Goal: Task Accomplishment & Management: Manage account settings

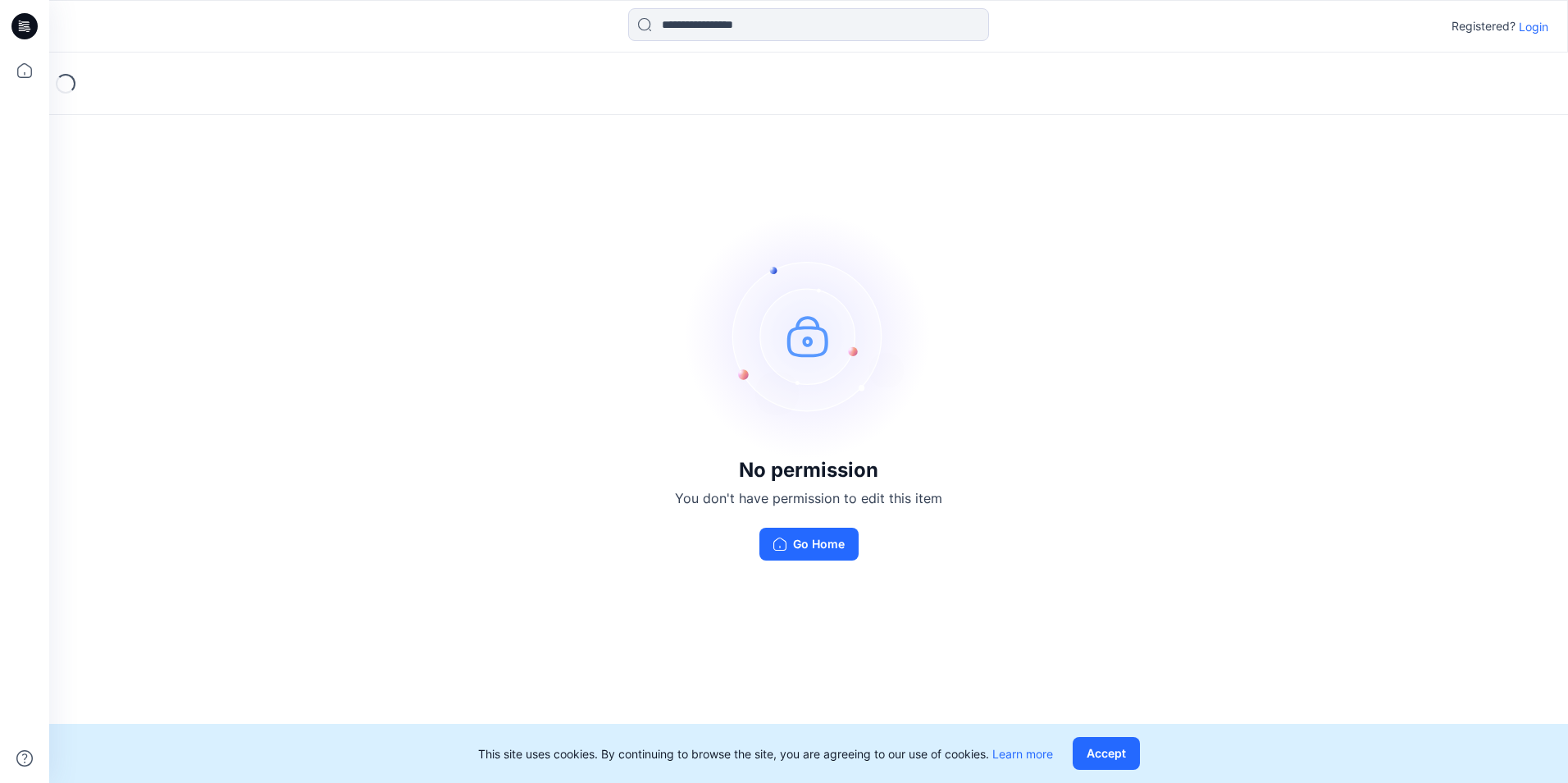
click at [755, 21] on p "Login" at bounding box center [1533, 26] width 30 height 17
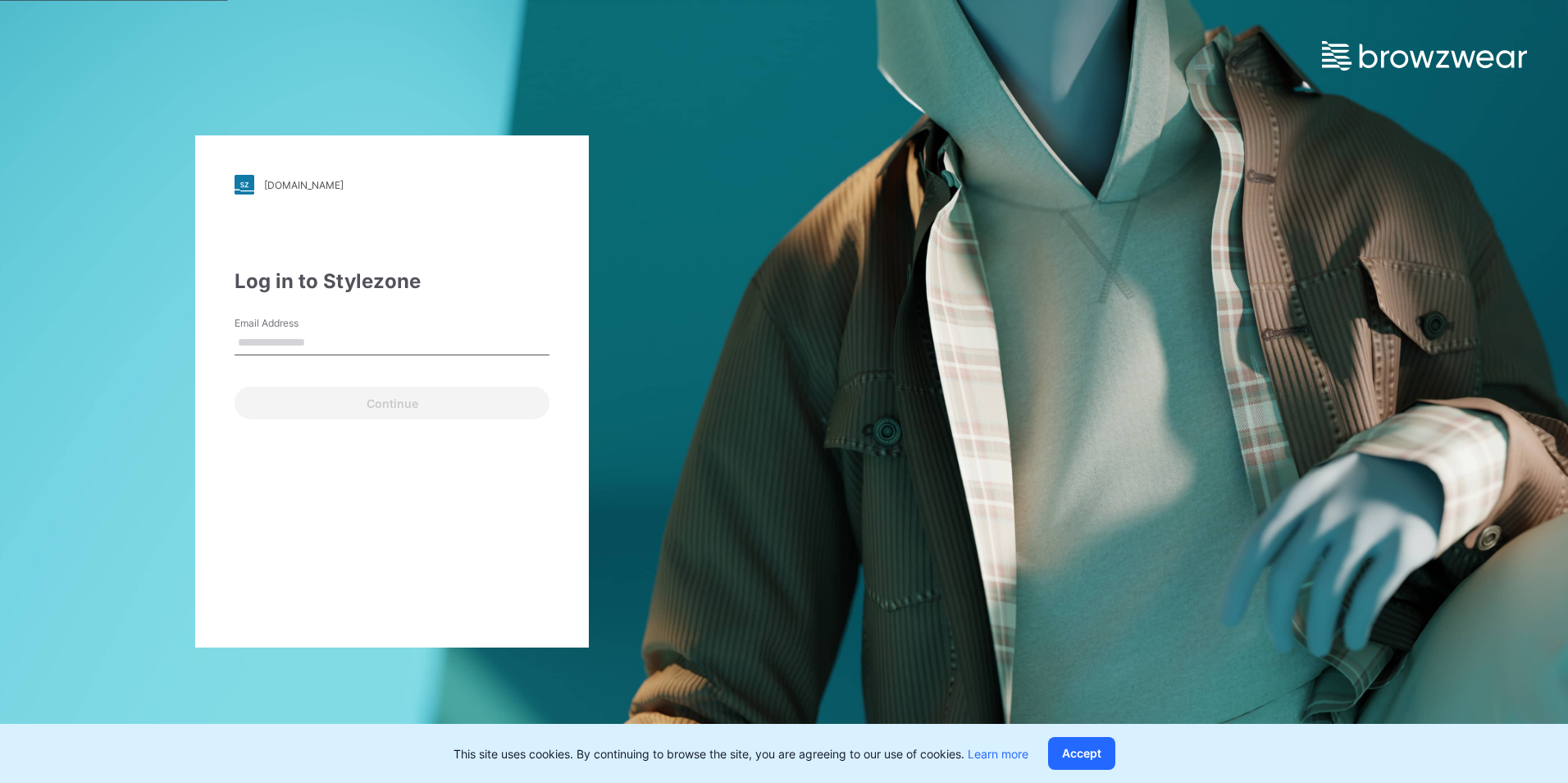
click at [325, 337] on input "Email Address" at bounding box center [392, 343] width 315 height 25
type input "**********"
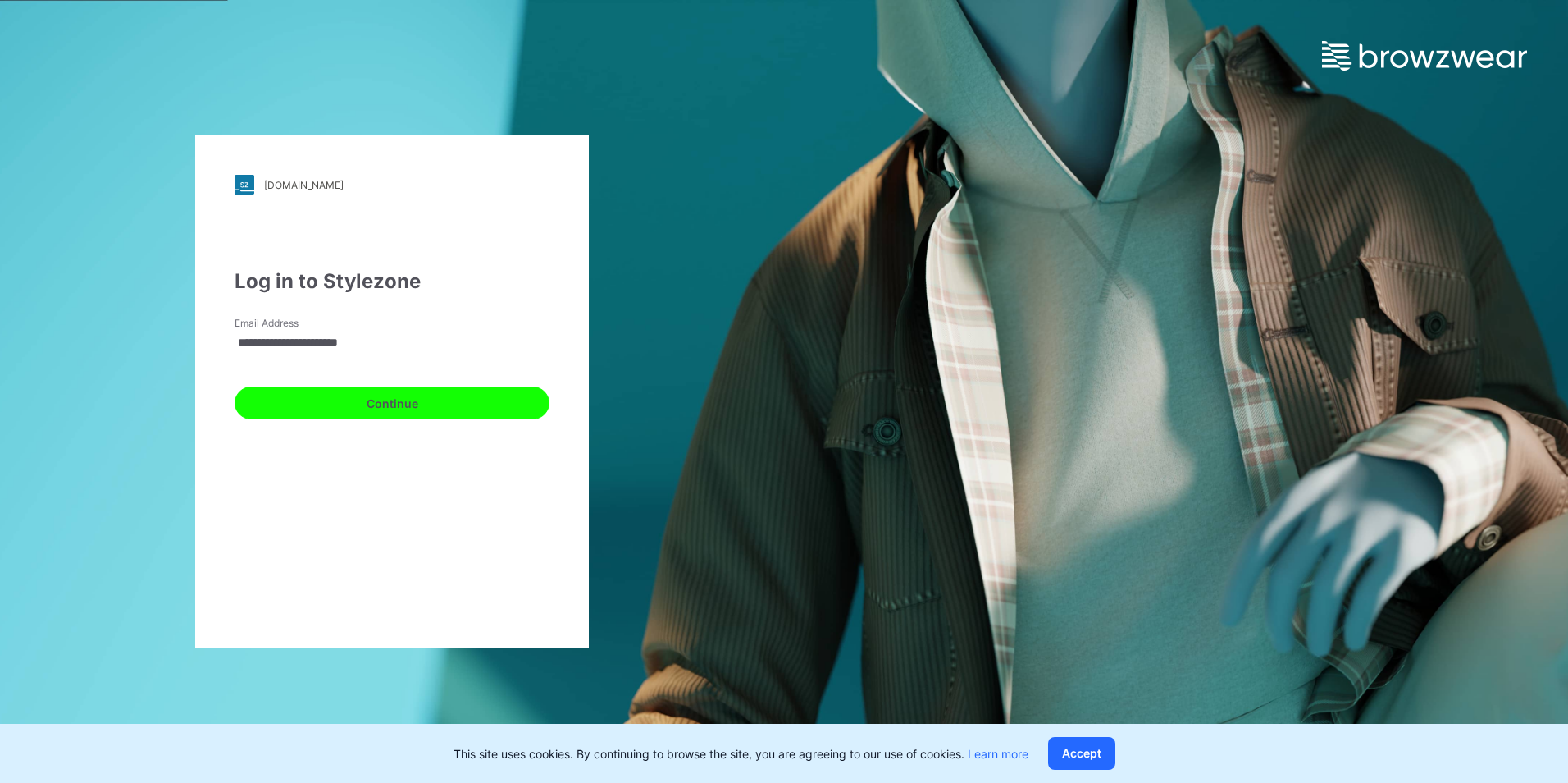
click at [345, 396] on button "Continue" at bounding box center [392, 402] width 315 height 33
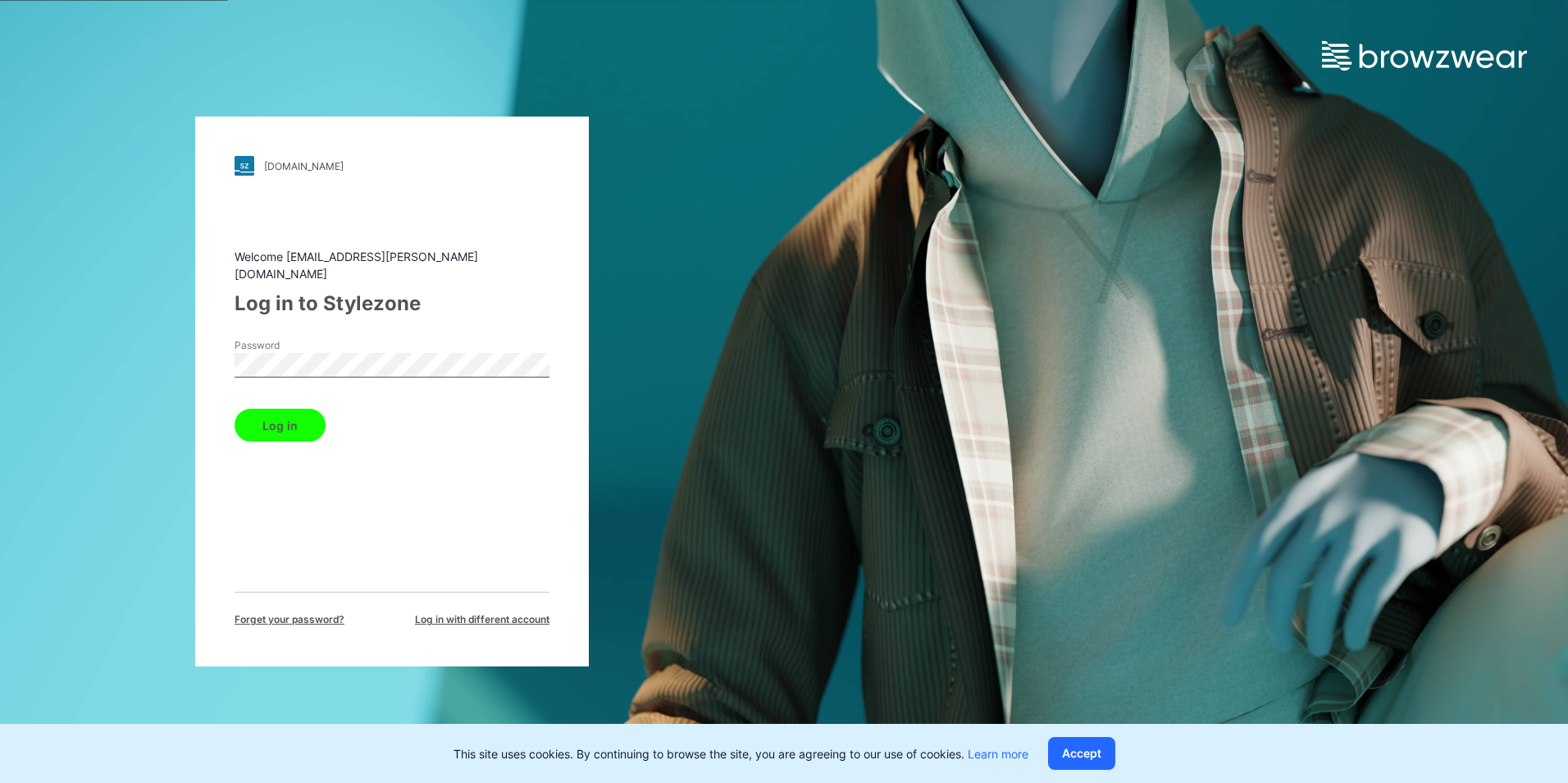
click at [305, 418] on button "Log in" at bounding box center [280, 425] width 91 height 33
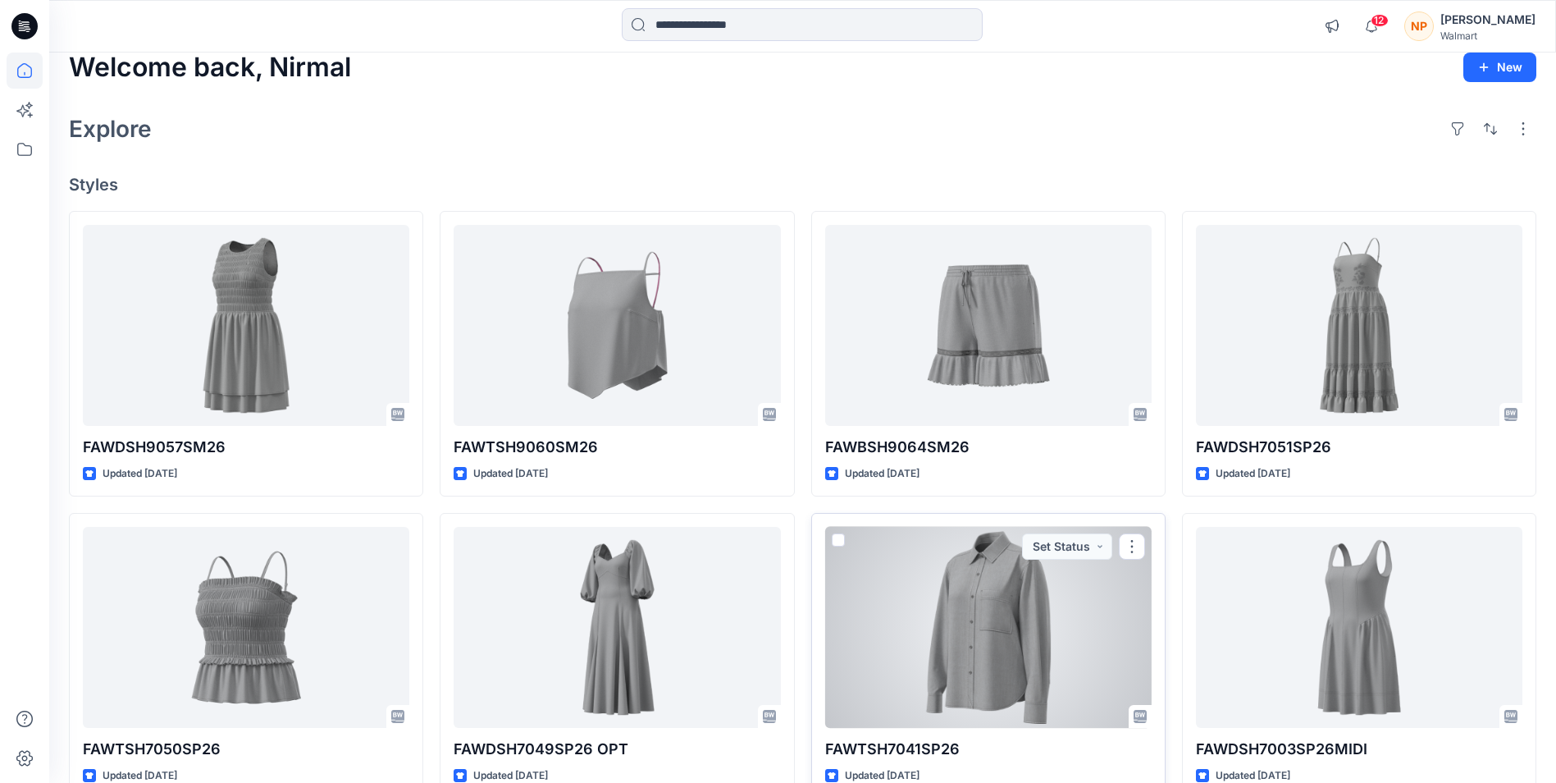
scroll to position [6, 0]
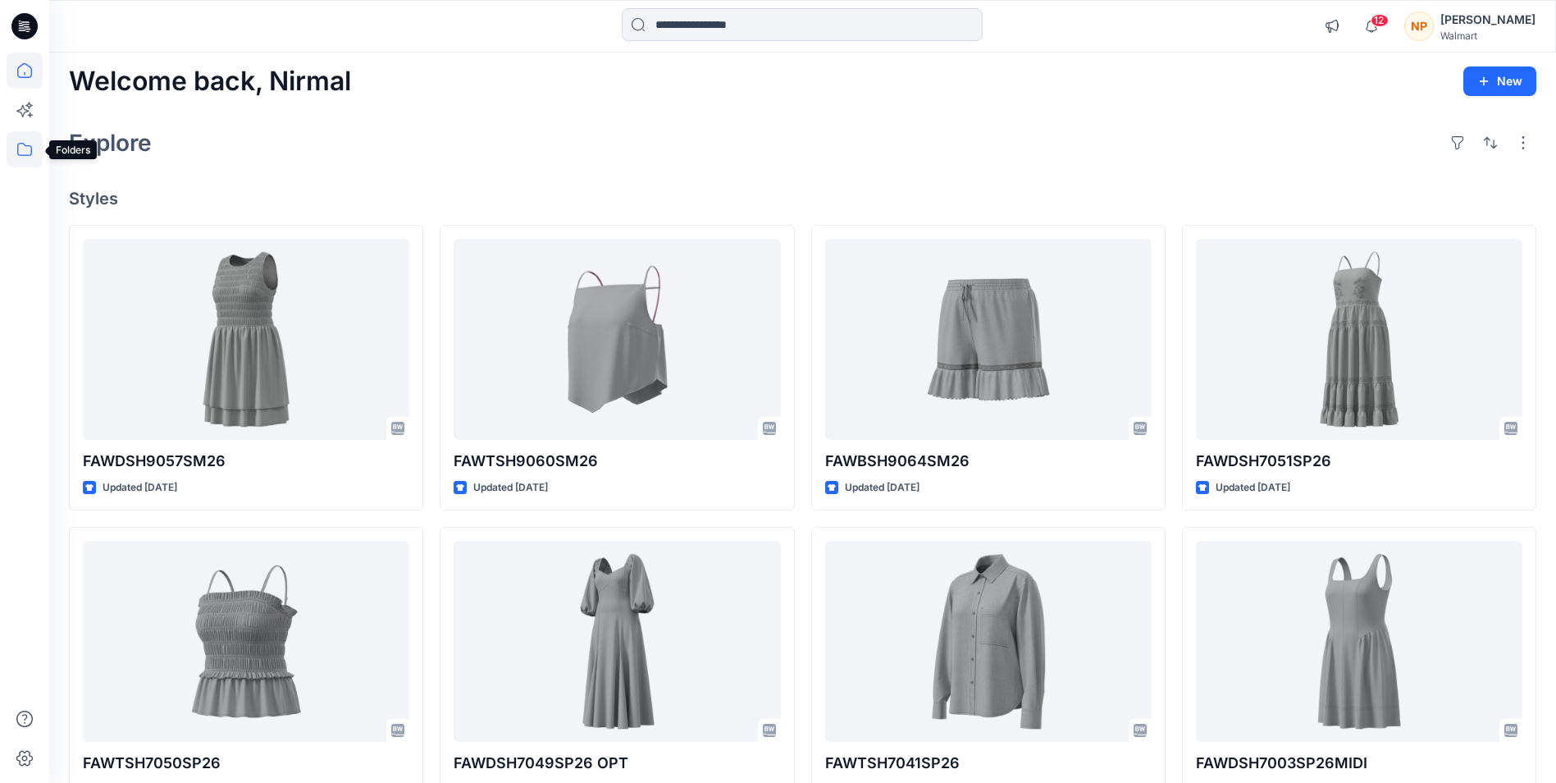
click at [26, 150] on icon at bounding box center [25, 149] width 36 height 36
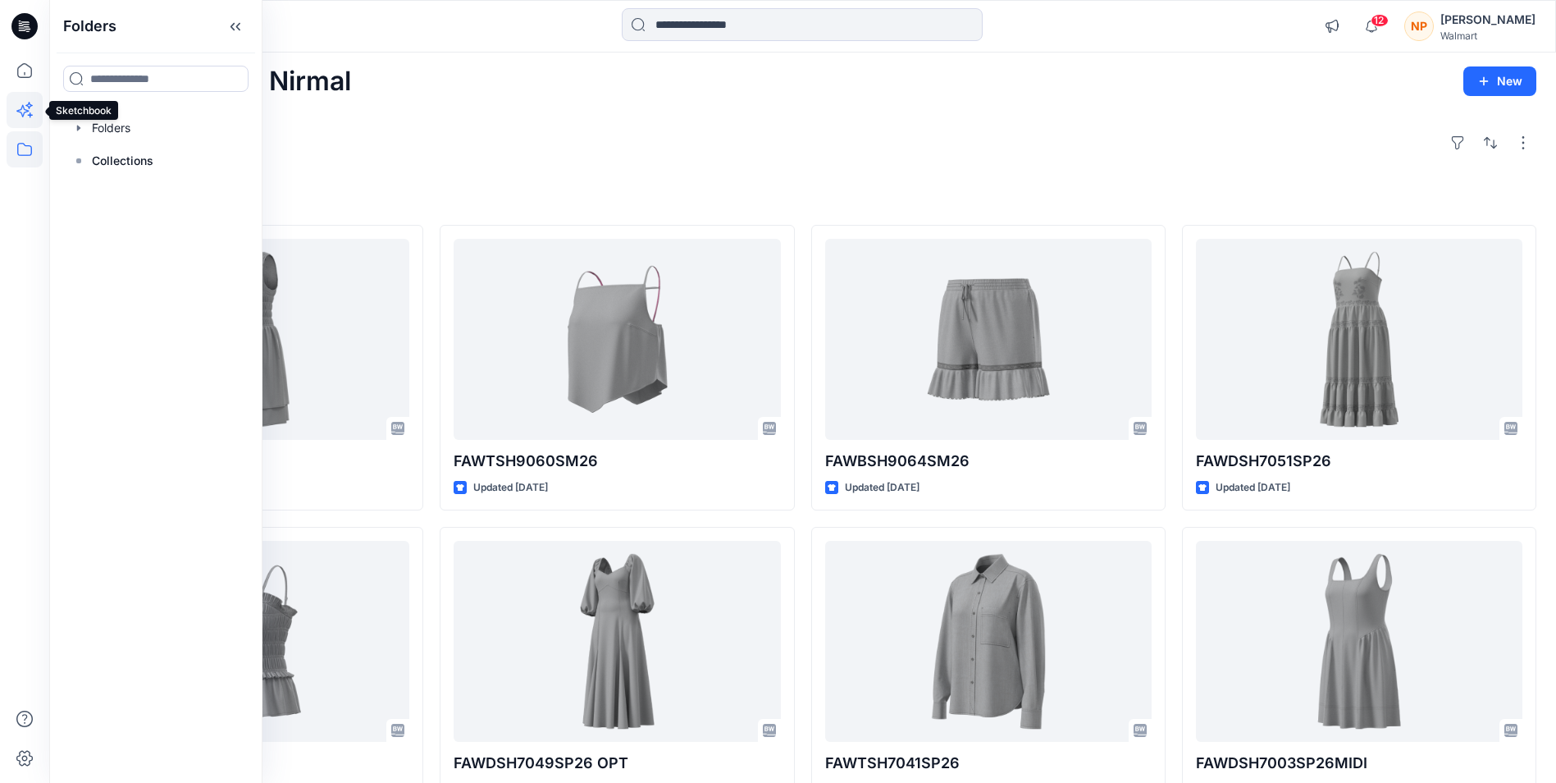
click at [21, 106] on icon at bounding box center [25, 110] width 36 height 36
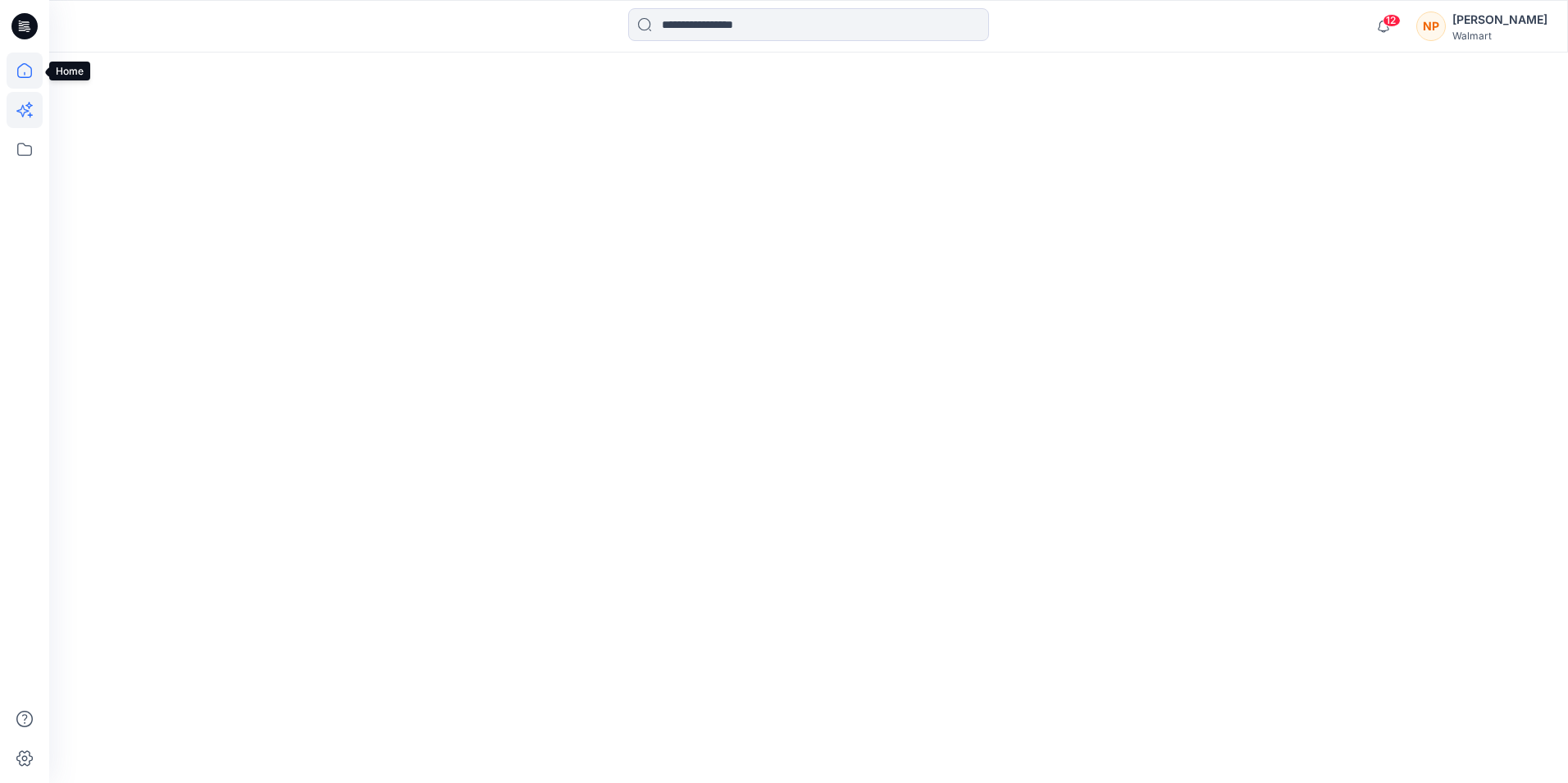
click at [25, 73] on icon at bounding box center [24, 73] width 1 height 3
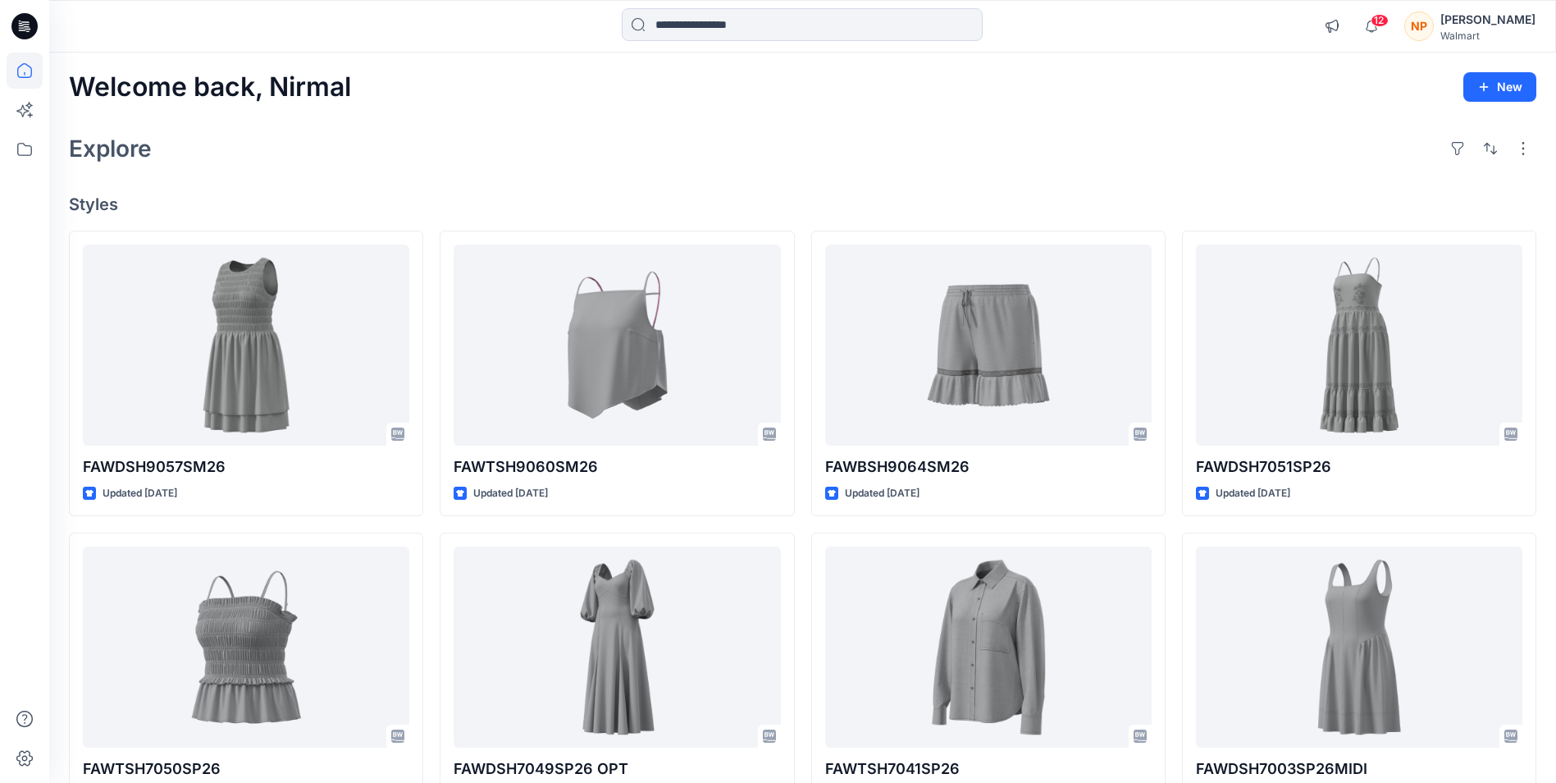
click at [25, 73] on icon at bounding box center [25, 71] width 36 height 36
click at [683, 20] on input at bounding box center [802, 24] width 361 height 33
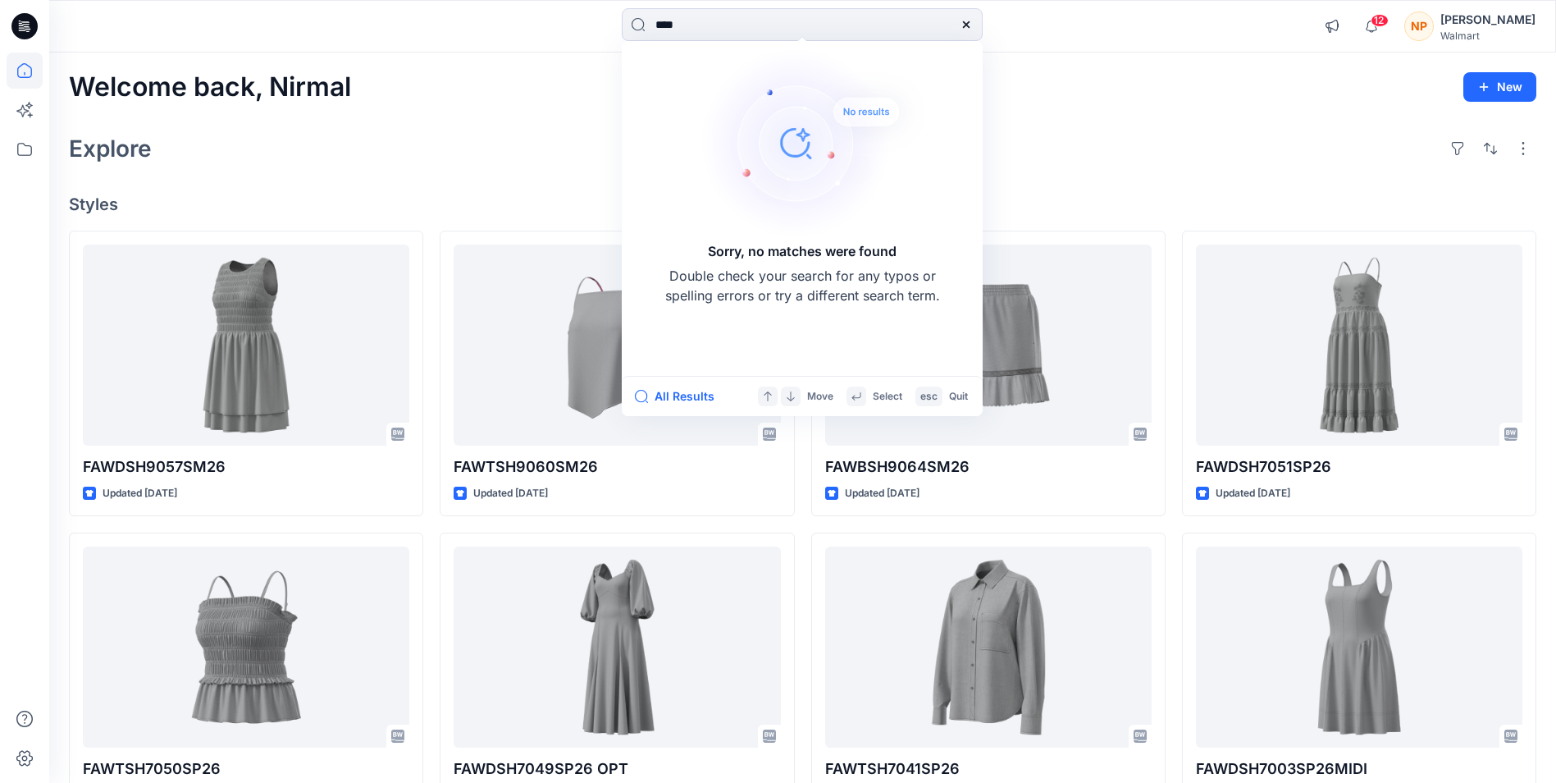
type input "****"
